Goal: Transaction & Acquisition: Purchase product/service

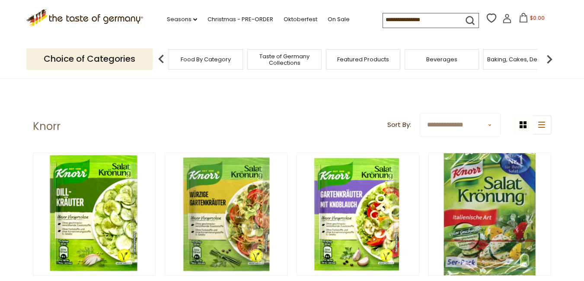
click at [224, 59] on span "Food By Category" at bounding box center [206, 59] width 50 height 6
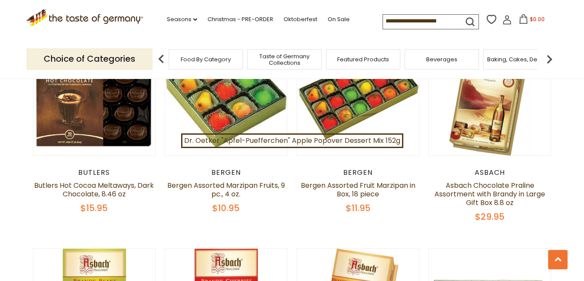
scroll to position [1556, 0]
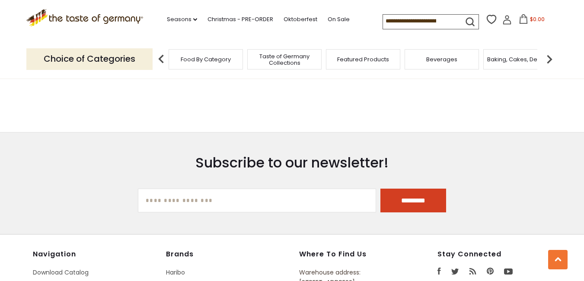
scroll to position [1945, 0]
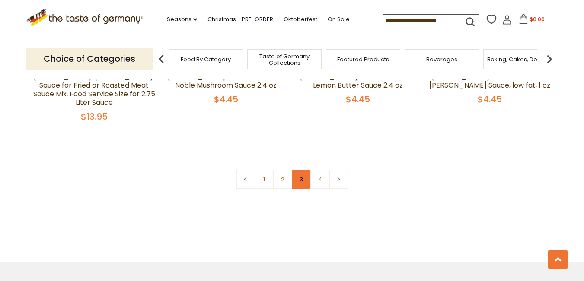
click at [295, 170] on link "3" at bounding box center [301, 179] width 19 height 19
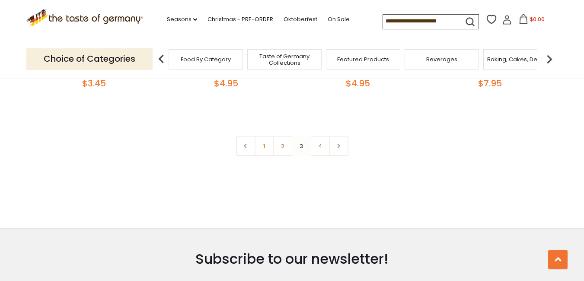
scroll to position [1928, 0]
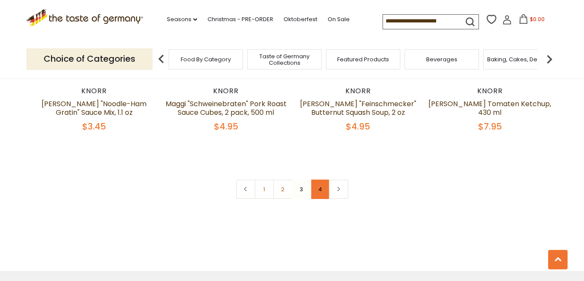
click at [324, 180] on link "4" at bounding box center [319, 189] width 19 height 19
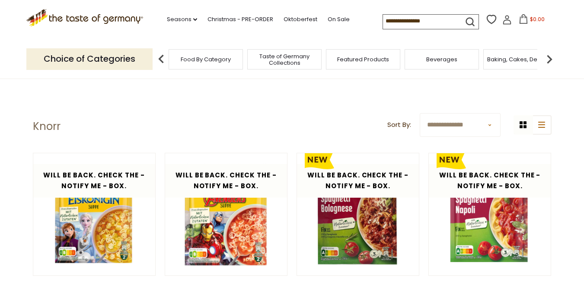
scroll to position [86, 0]
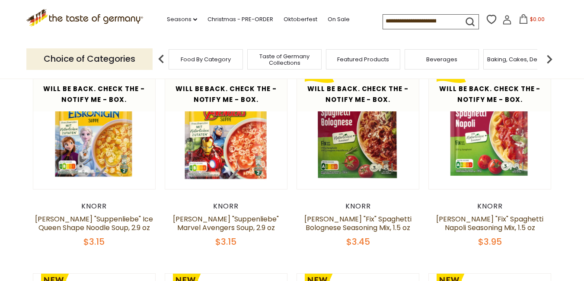
drag, startPoint x: 12, startPoint y: 102, endPoint x: 24, endPoint y: 83, distance: 22.9
